Goal: Task Accomplishment & Management: Use online tool/utility

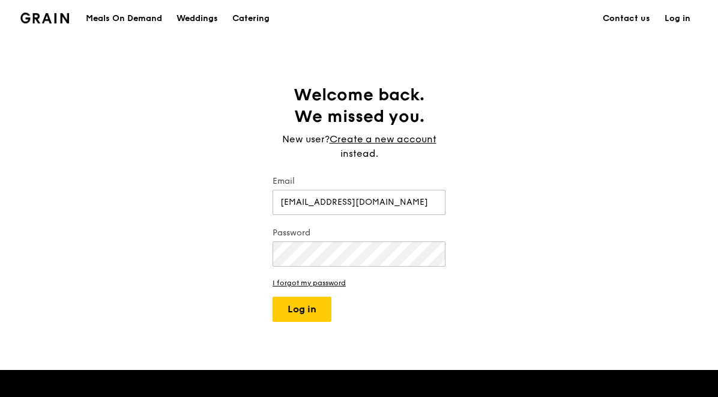
click at [306, 313] on button "Log in" at bounding box center [302, 309] width 59 height 25
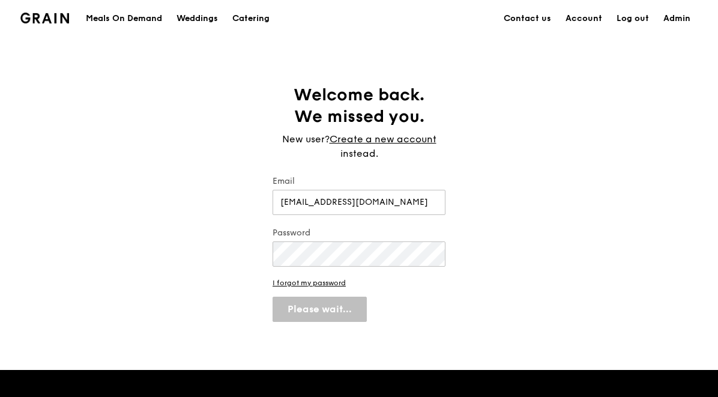
select select "100"
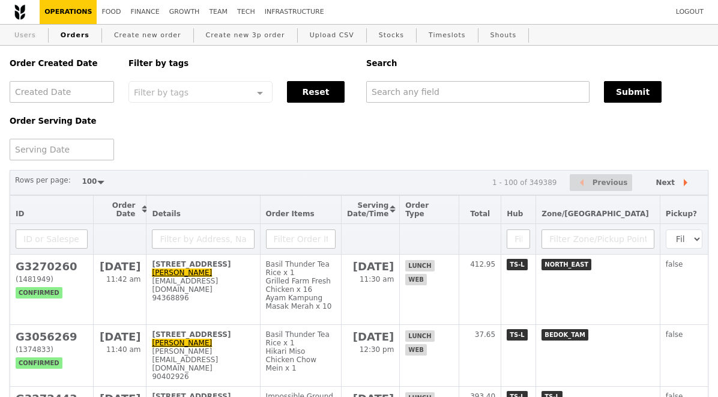
click at [32, 39] on link "Users" at bounding box center [25, 36] width 31 height 22
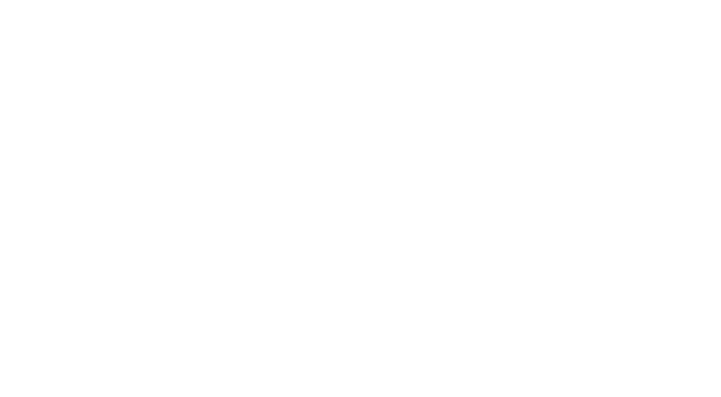
select select "100"
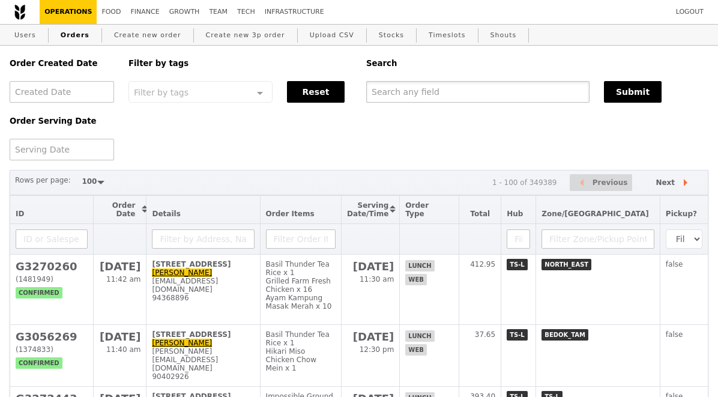
click at [390, 91] on input "text" at bounding box center [477, 92] width 223 height 22
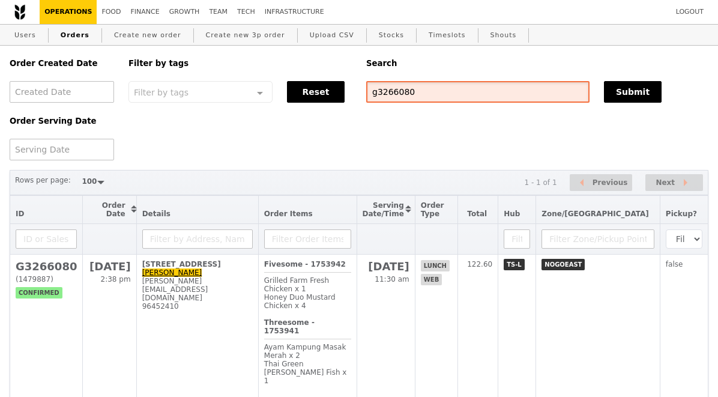
click at [435, 98] on input "g3266080" at bounding box center [477, 92] width 223 height 22
paste input "Aini.AminBinte@zimmerbiomet.com"
type input "Aini.AminBinte@zimmerbiomet.com"
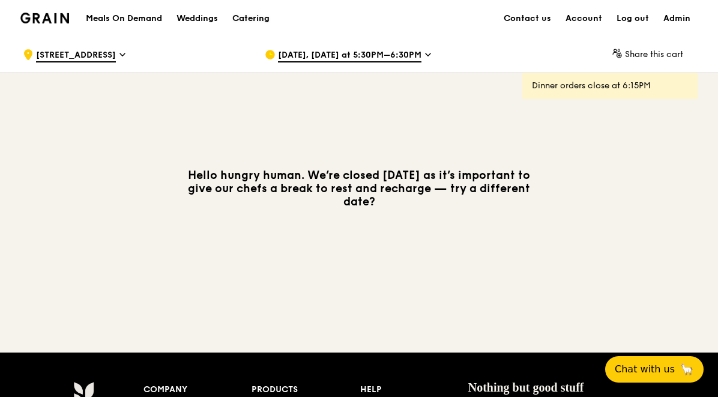
click at [258, 14] on div "Catering" at bounding box center [250, 19] width 37 height 36
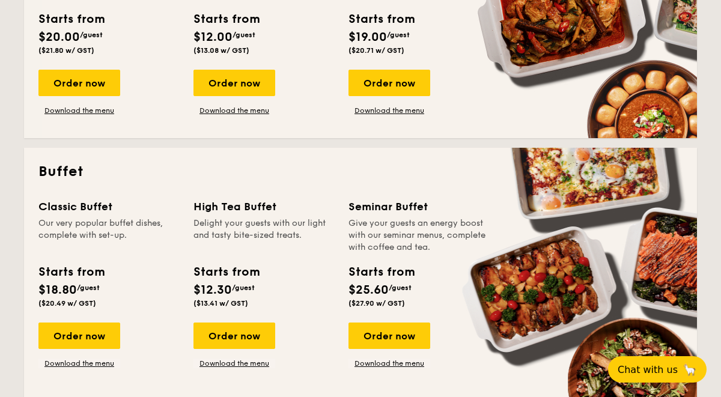
scroll to position [441, 0]
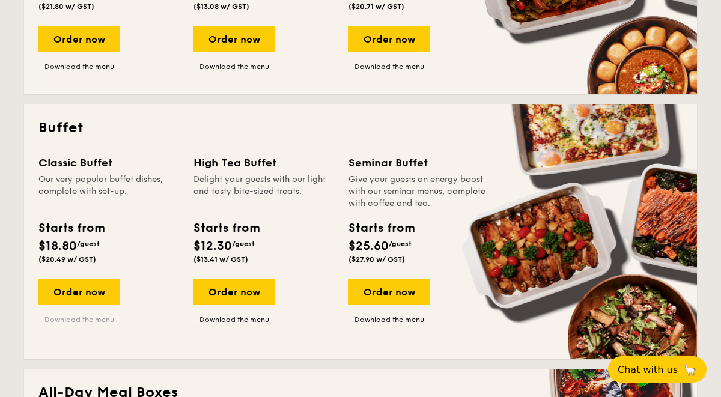
click at [86, 320] on link "Download the menu" at bounding box center [79, 320] width 82 height 10
